Goal: Transaction & Acquisition: Book appointment/travel/reservation

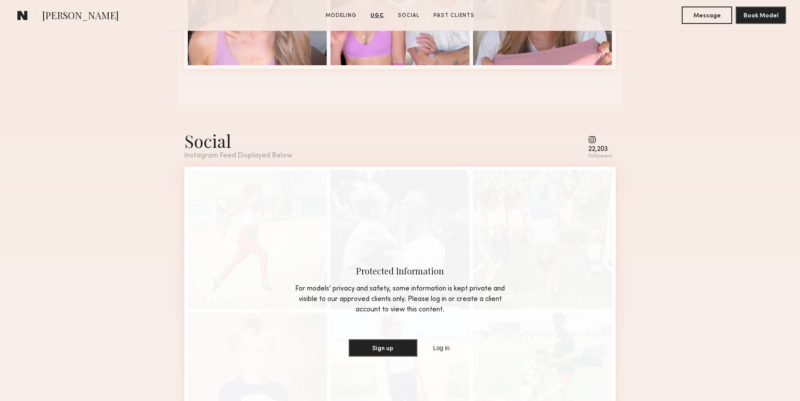
scroll to position [1165, 0]
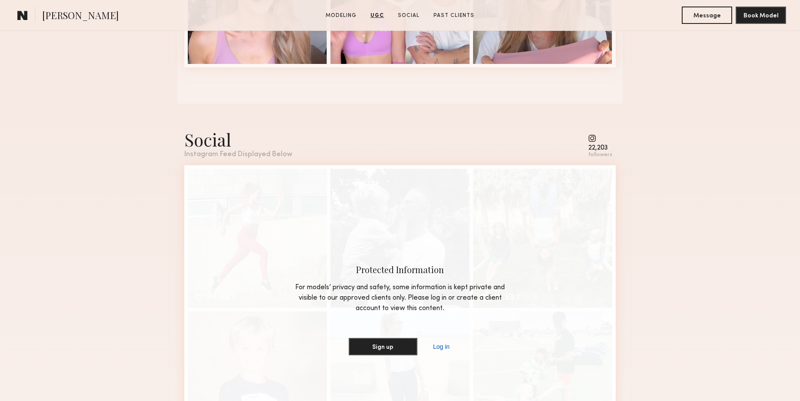
click at [438, 348] on link "Log in" at bounding box center [441, 346] width 20 height 10
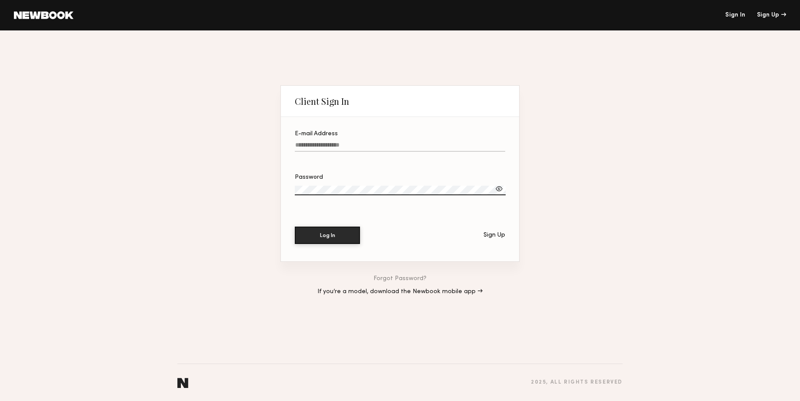
click at [342, 147] on input "E-mail Address" at bounding box center [400, 147] width 210 height 10
type input "**********"
click at [295, 227] on button "Log In" at bounding box center [327, 235] width 65 height 17
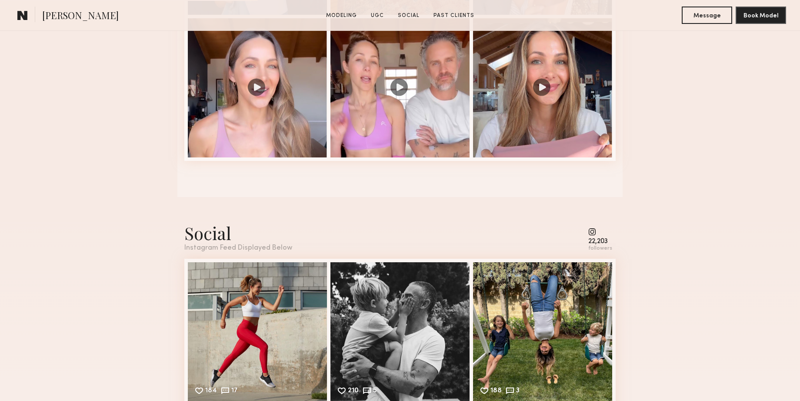
scroll to position [1072, 0]
click at [595, 231] on common-icon at bounding box center [600, 231] width 24 height 8
click at [594, 230] on common-icon at bounding box center [600, 231] width 24 height 8
click at [598, 248] on div "followers" at bounding box center [600, 248] width 24 height 7
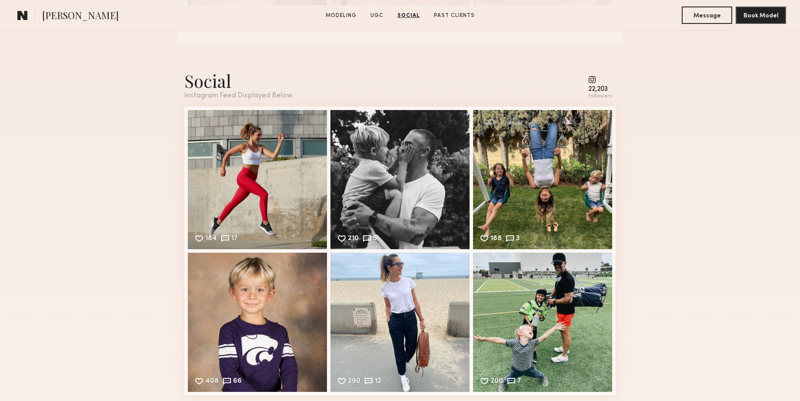
scroll to position [1222, 0]
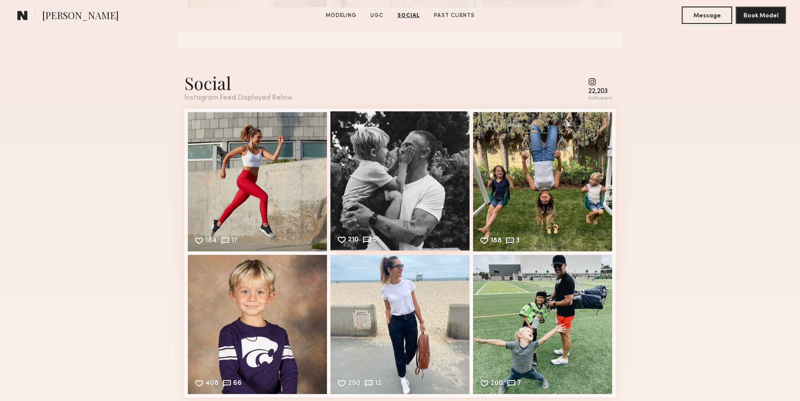
click at [416, 182] on div "210 5 Likes & comments displayed to show model’s engagement" at bounding box center [399, 180] width 139 height 139
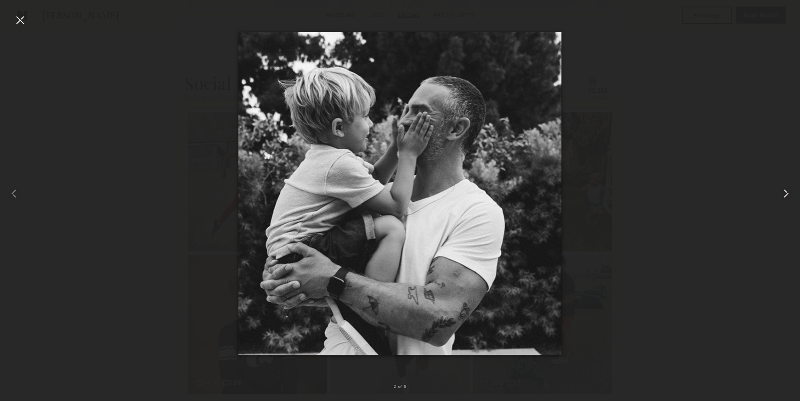
click at [784, 192] on common-icon at bounding box center [786, 194] width 14 height 14
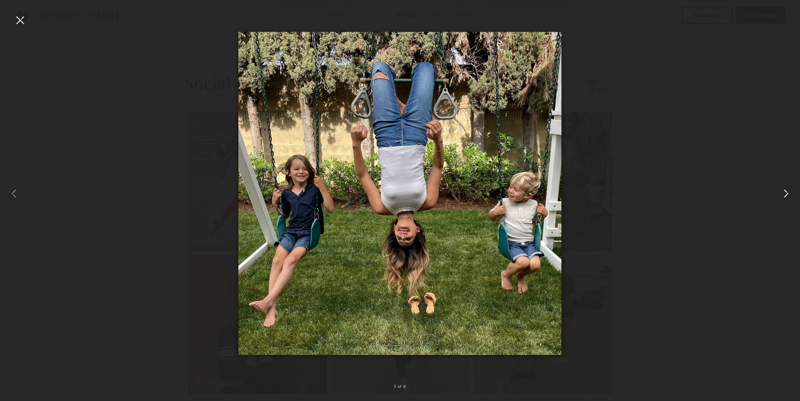
click at [784, 192] on common-icon at bounding box center [786, 194] width 14 height 14
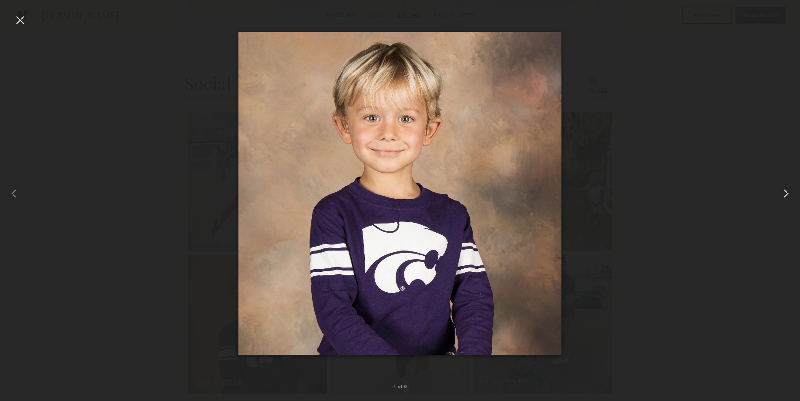
click at [784, 192] on common-icon at bounding box center [786, 194] width 14 height 14
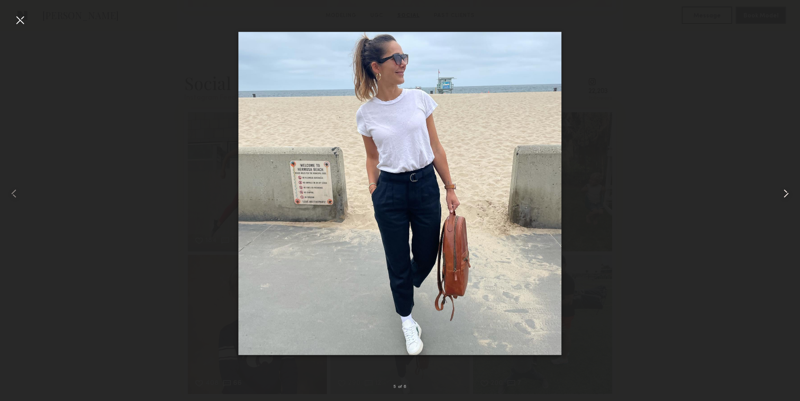
click at [784, 192] on common-icon at bounding box center [786, 194] width 14 height 14
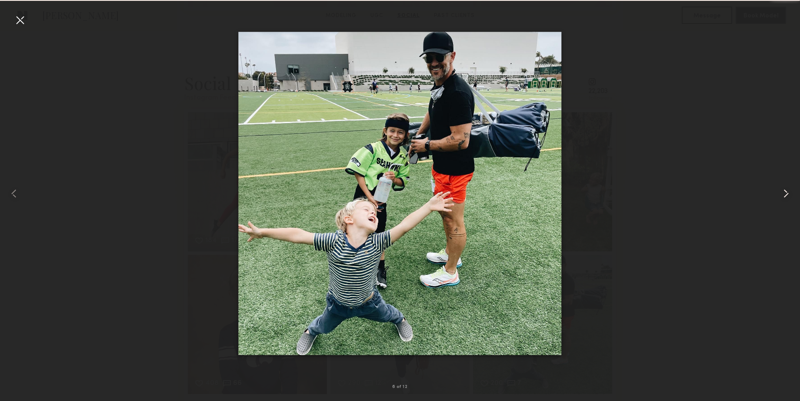
click at [784, 192] on common-icon at bounding box center [786, 194] width 14 height 14
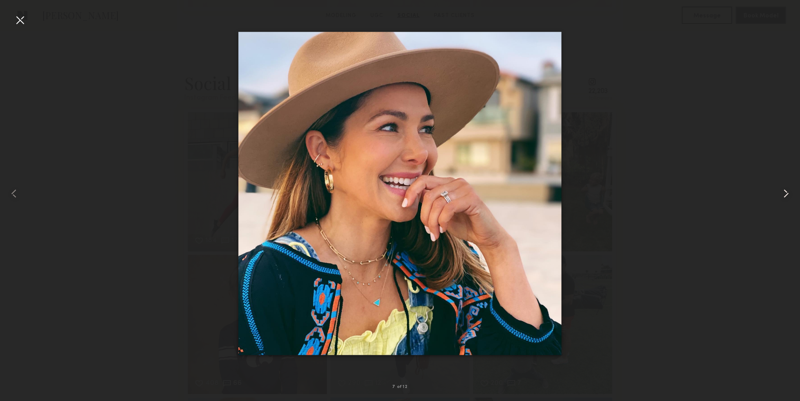
click at [784, 192] on common-icon at bounding box center [786, 194] width 14 height 14
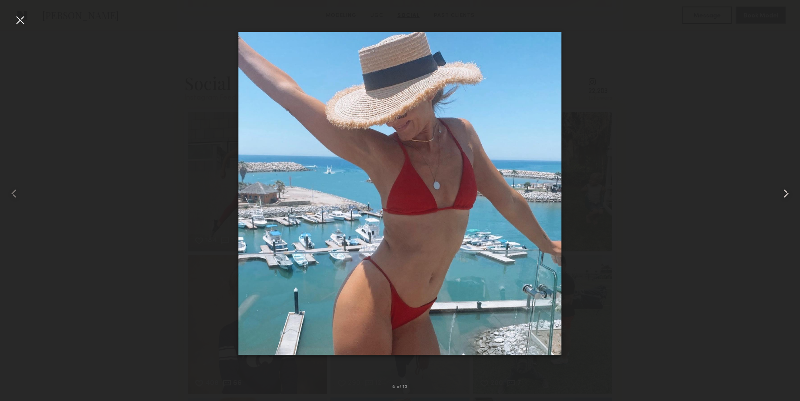
click at [784, 192] on common-icon at bounding box center [786, 194] width 14 height 14
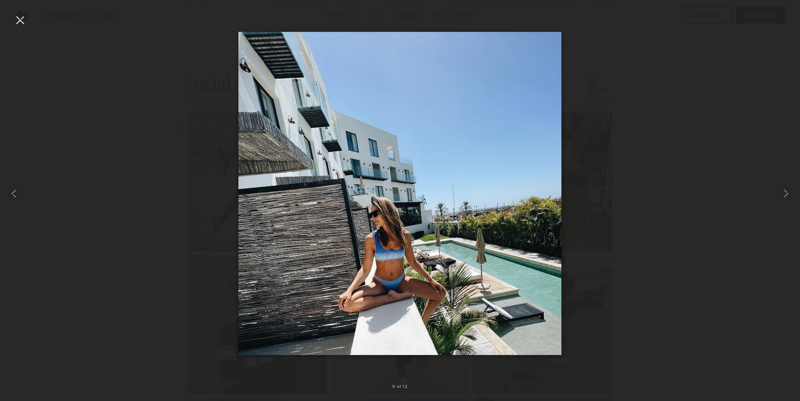
click at [23, 19] on div at bounding box center [20, 20] width 14 height 14
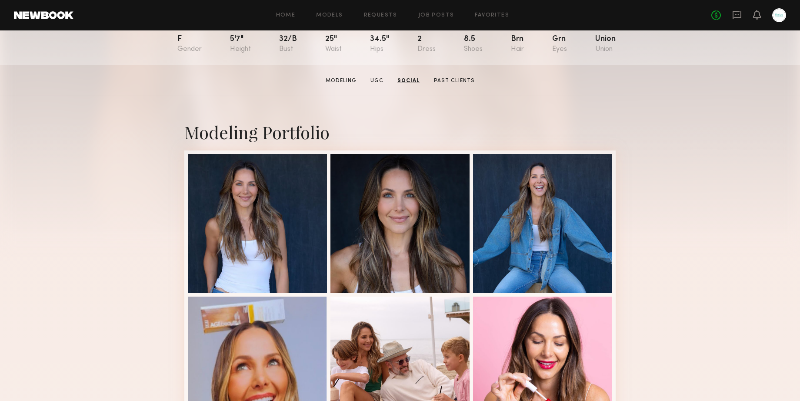
scroll to position [0, 0]
